Goal: Book appointment/travel/reservation

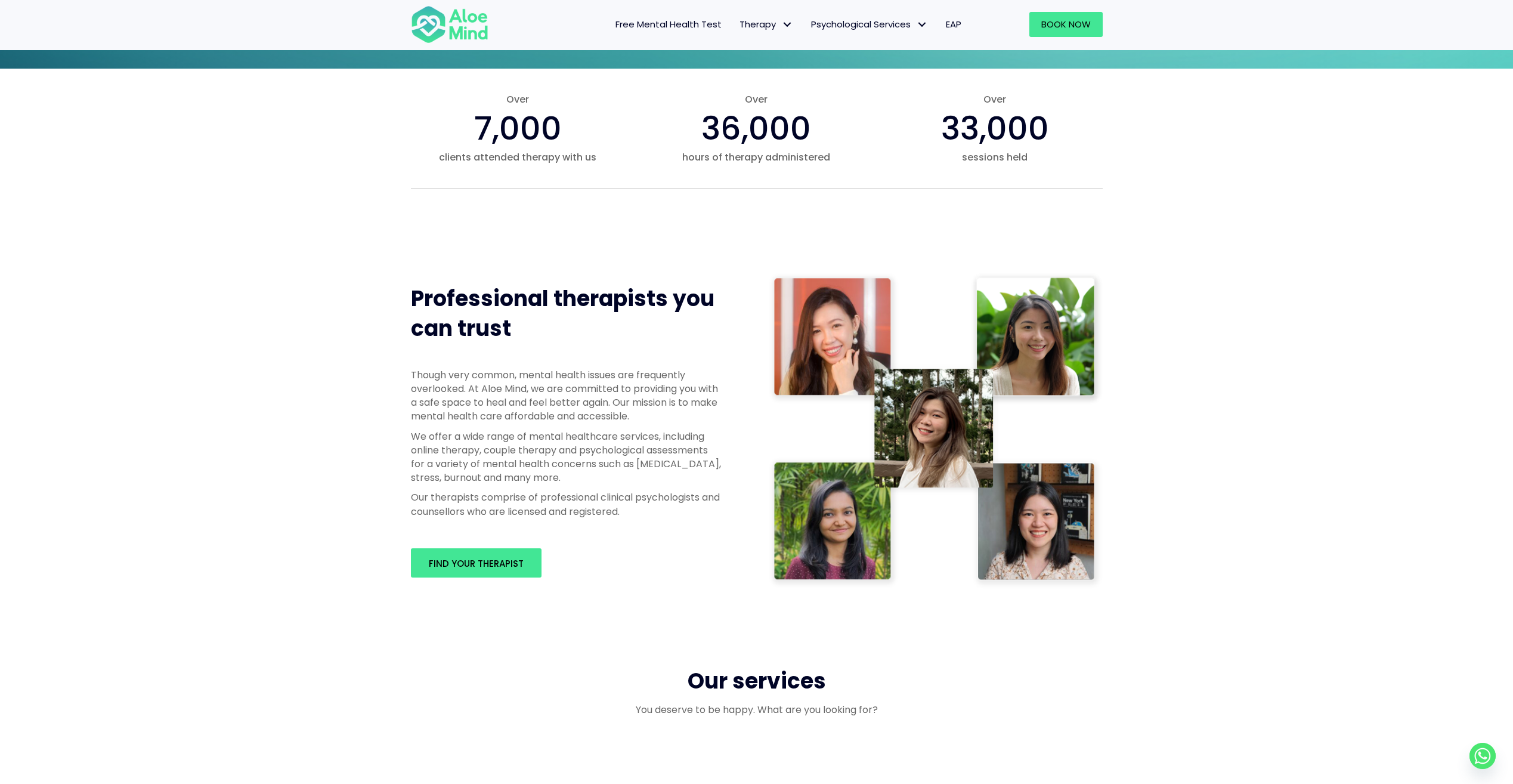
scroll to position [365, 0]
click at [1013, 513] on img at bounding box center [935, 429] width 334 height 316
click at [497, 572] on link "Find your therapist" at bounding box center [476, 562] width 131 height 29
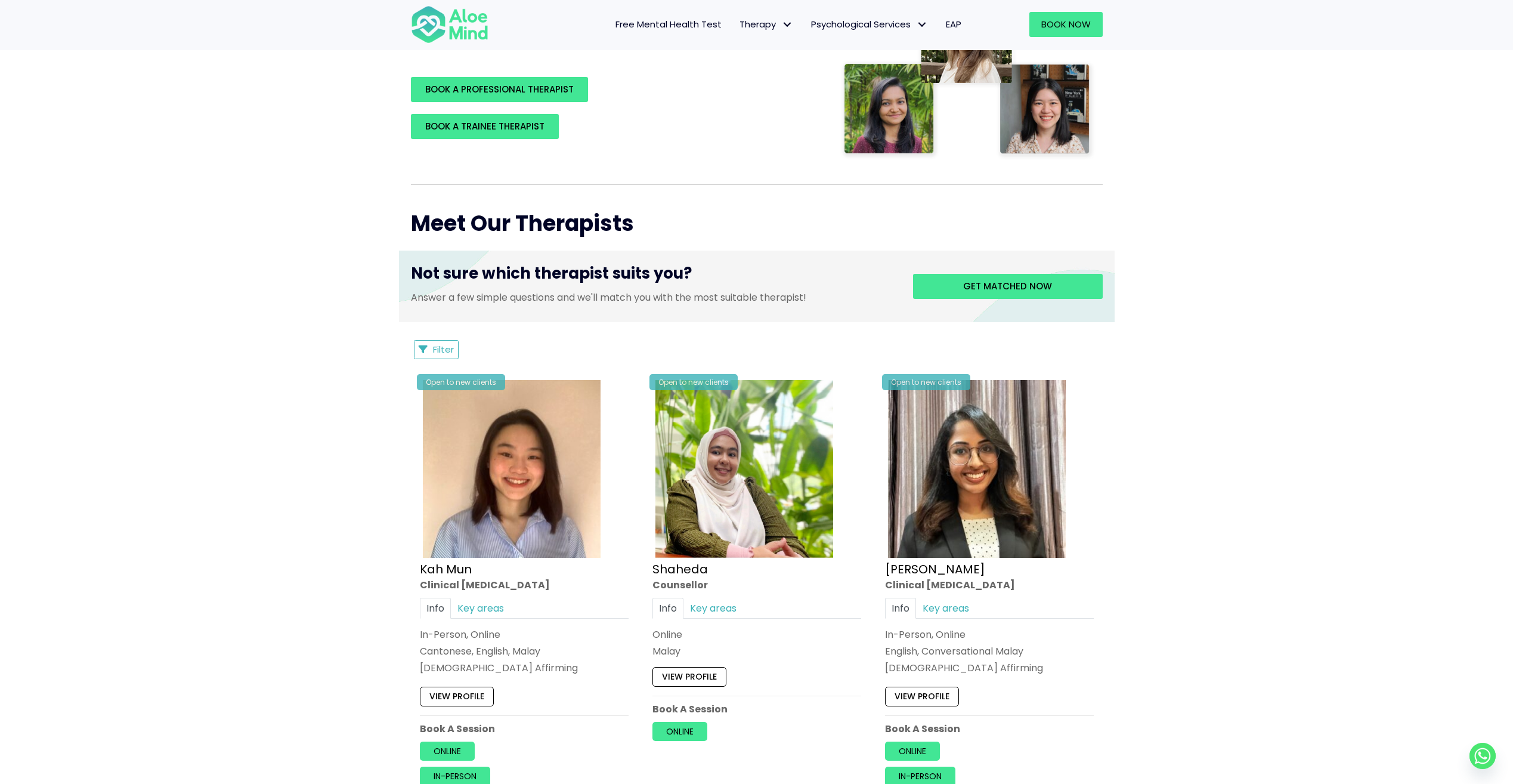
scroll to position [298, 0]
click at [546, 519] on img at bounding box center [511, 468] width 178 height 178
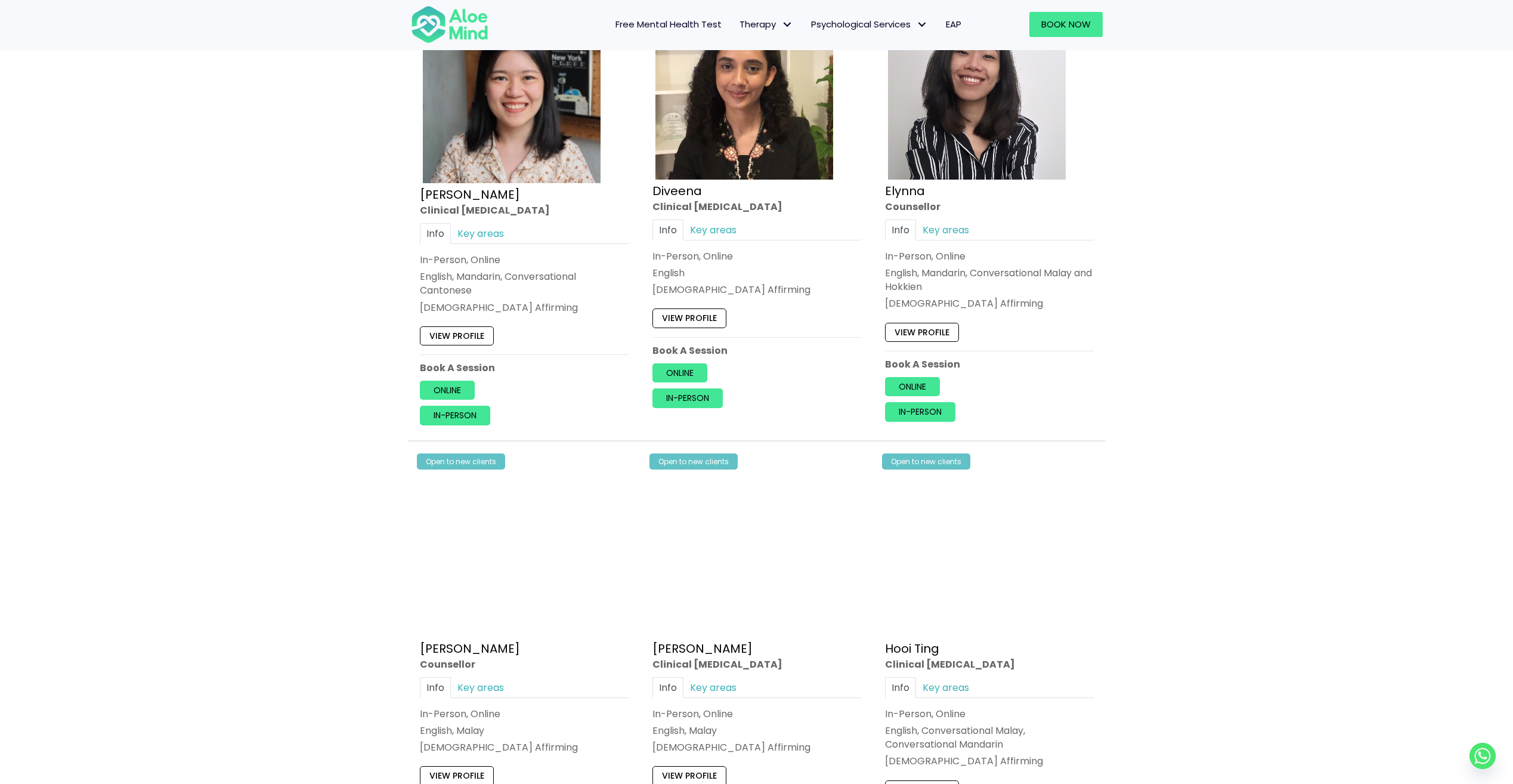
scroll to position [1116, 0]
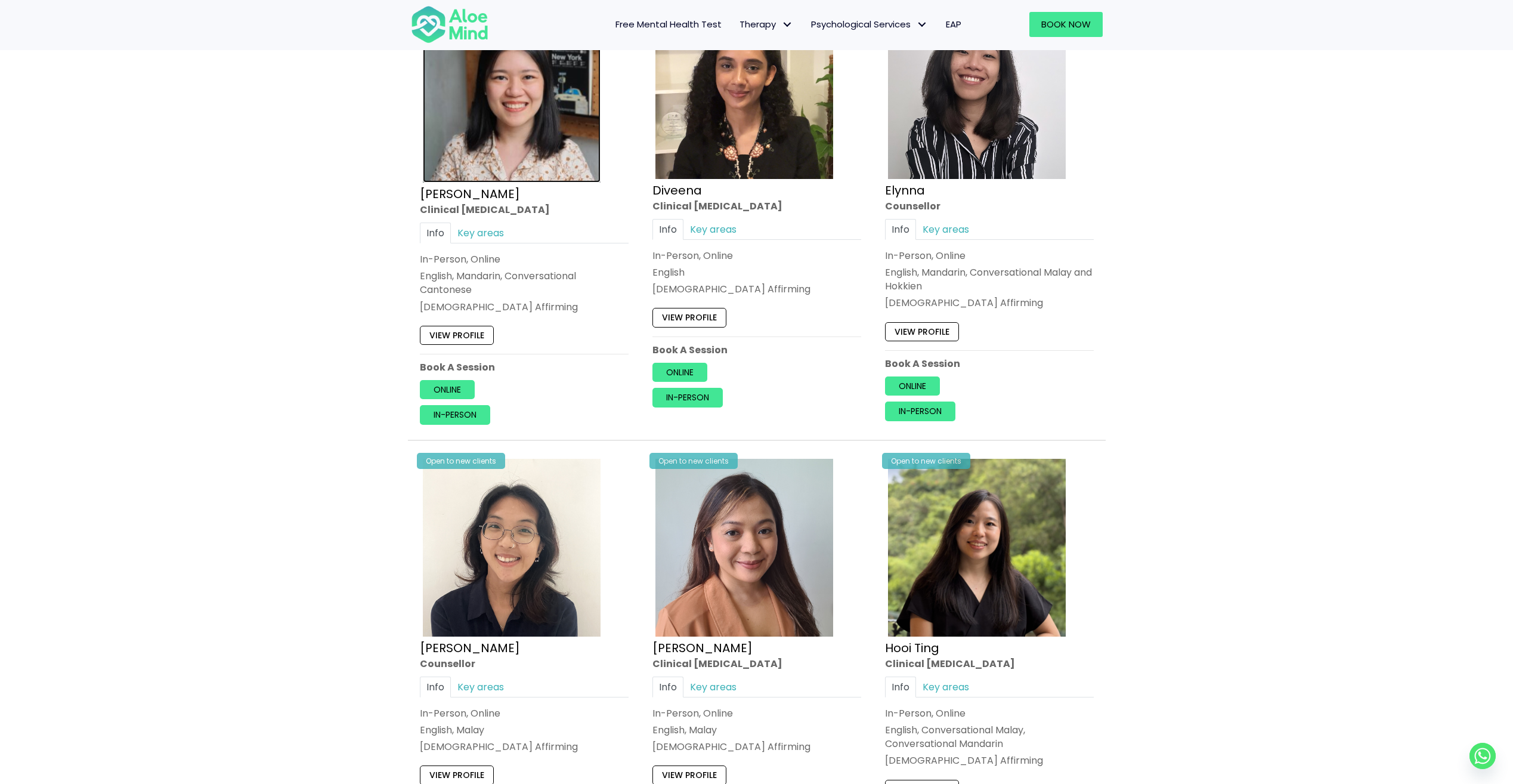
click at [549, 126] on img at bounding box center [511, 91] width 178 height 181
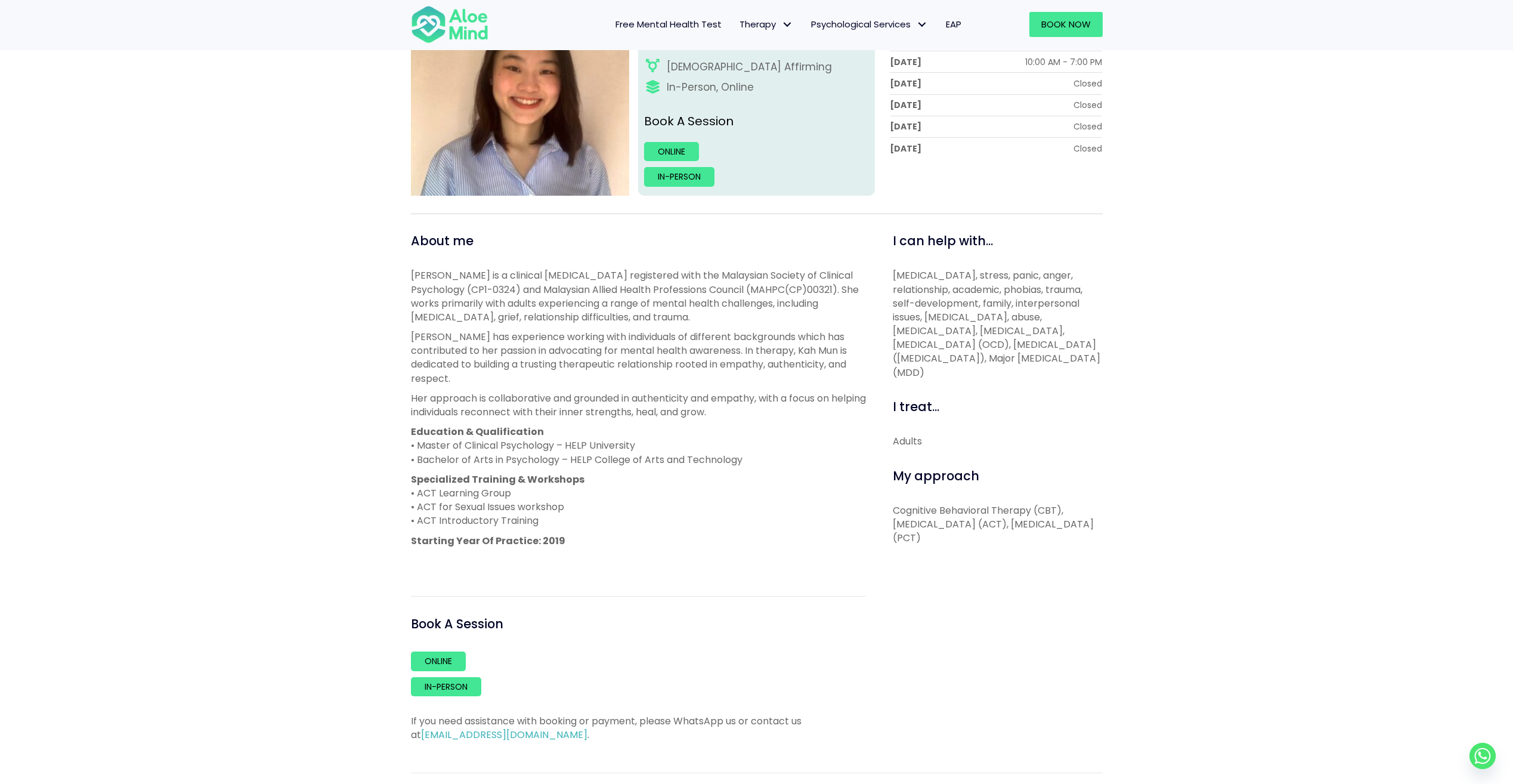
scroll to position [240, 0]
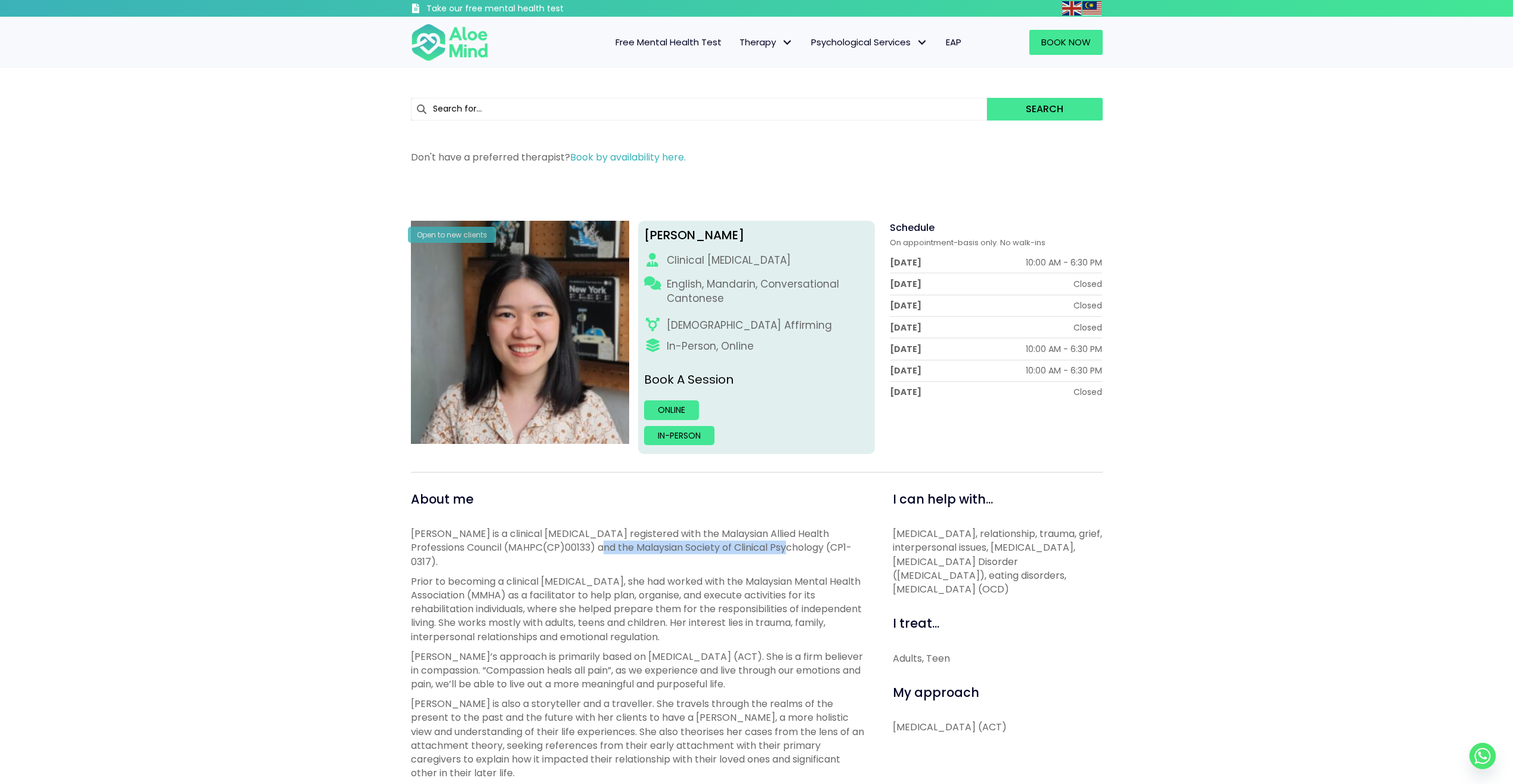
drag, startPoint x: 582, startPoint y: 546, endPoint x: 772, endPoint y: 549, distance: 190.0
click at [772, 549] on p "[PERSON_NAME] is a clinical [MEDICAL_DATA] registered with the Malaysian Allied…" at bounding box center [638, 547] width 455 height 41
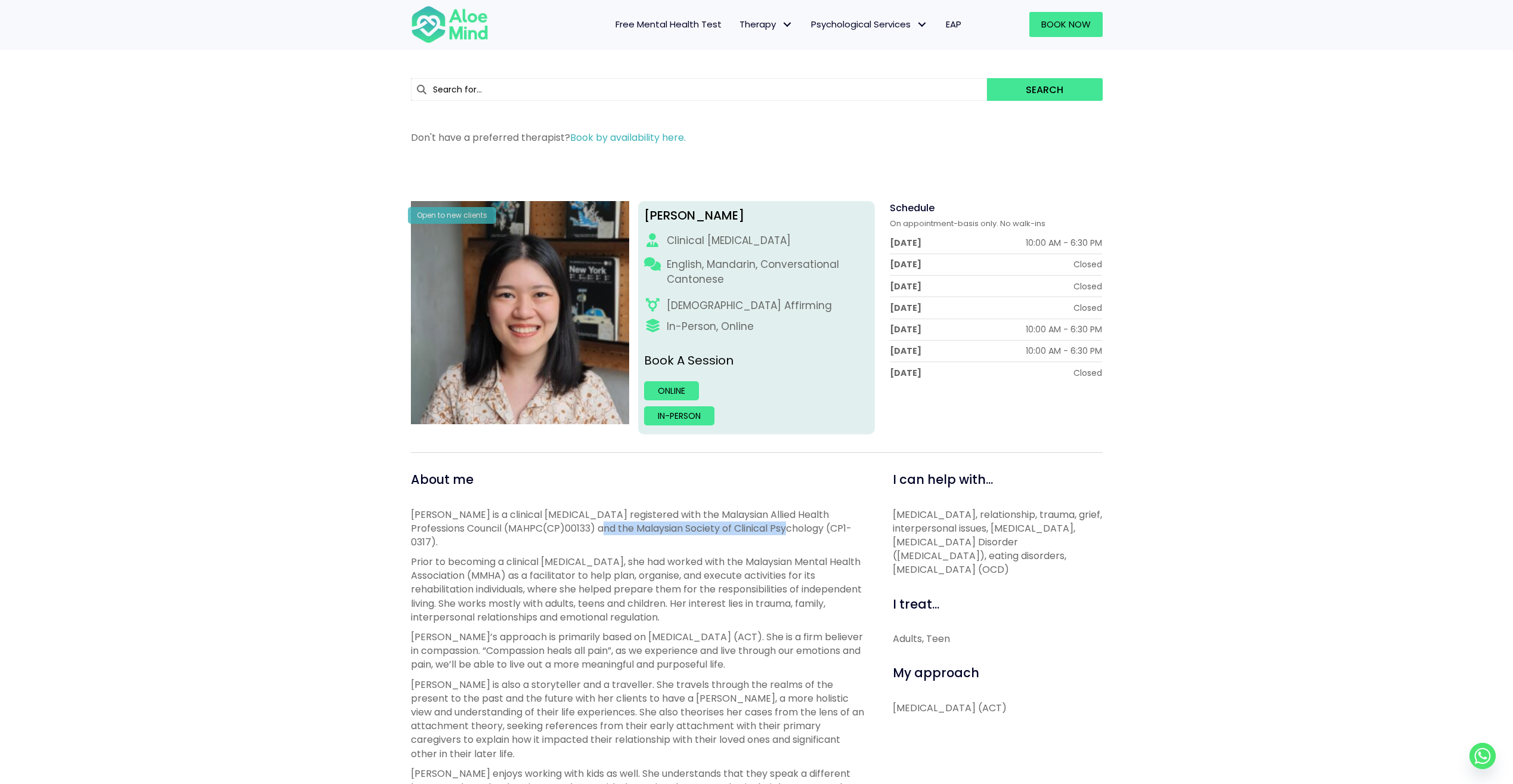
scroll to position [3, 0]
